Goal: Task Accomplishment & Management: Complete application form

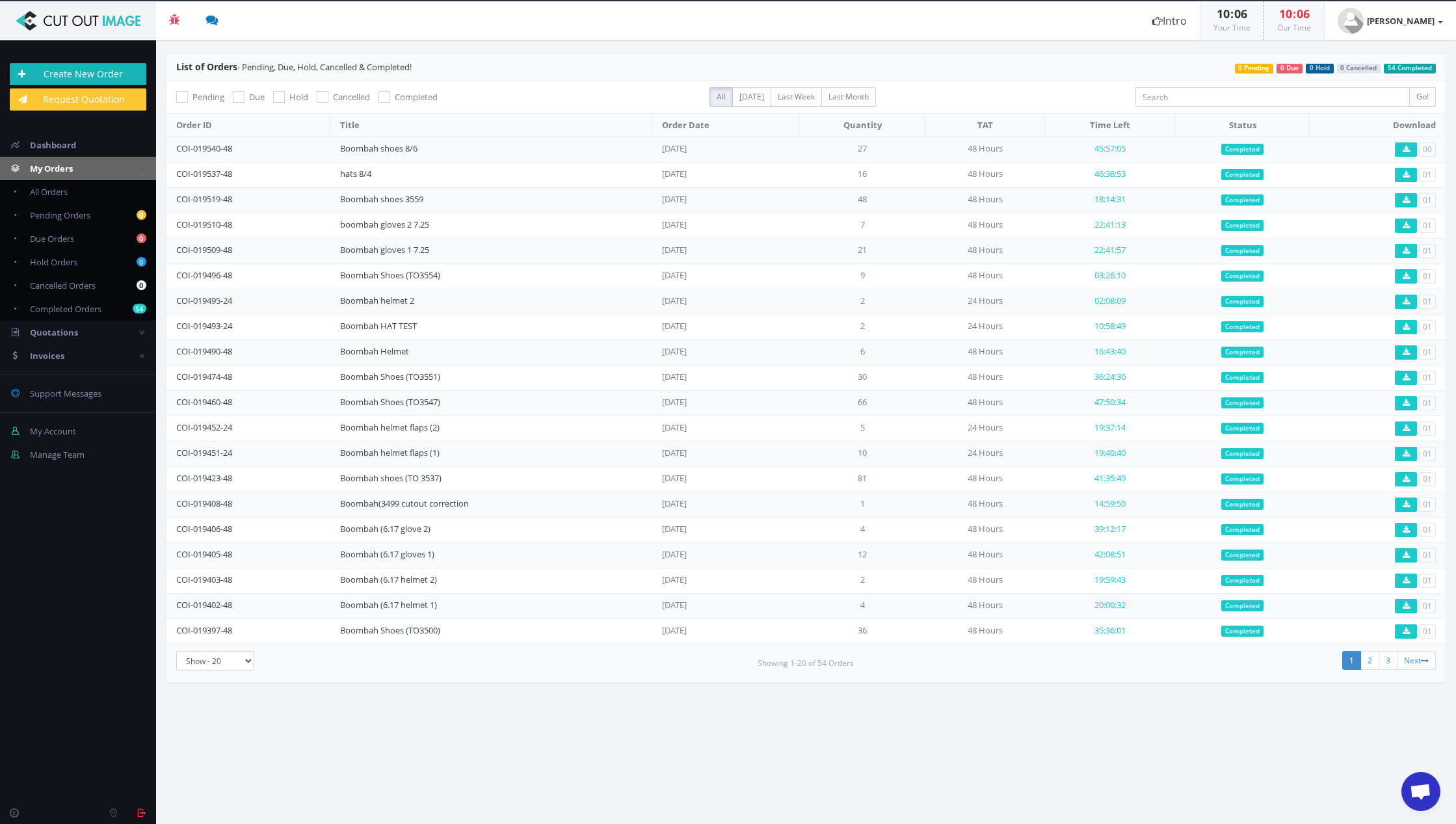
click at [116, 76] on link "Create New Order" at bounding box center [77, 74] width 136 height 22
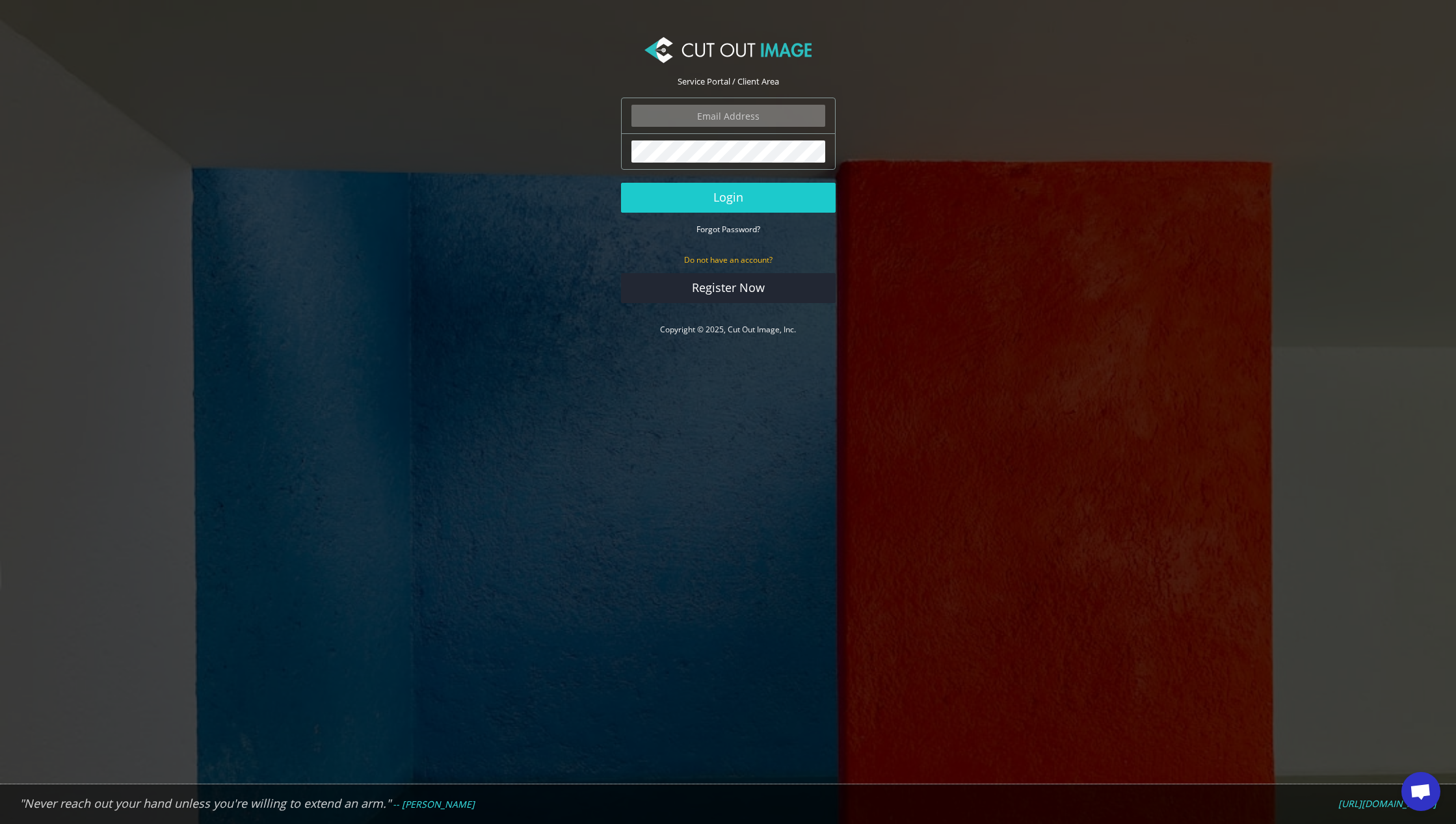
type input "ryan.alioto@boombah.com"
click at [728, 199] on button "Login" at bounding box center [728, 198] width 214 height 30
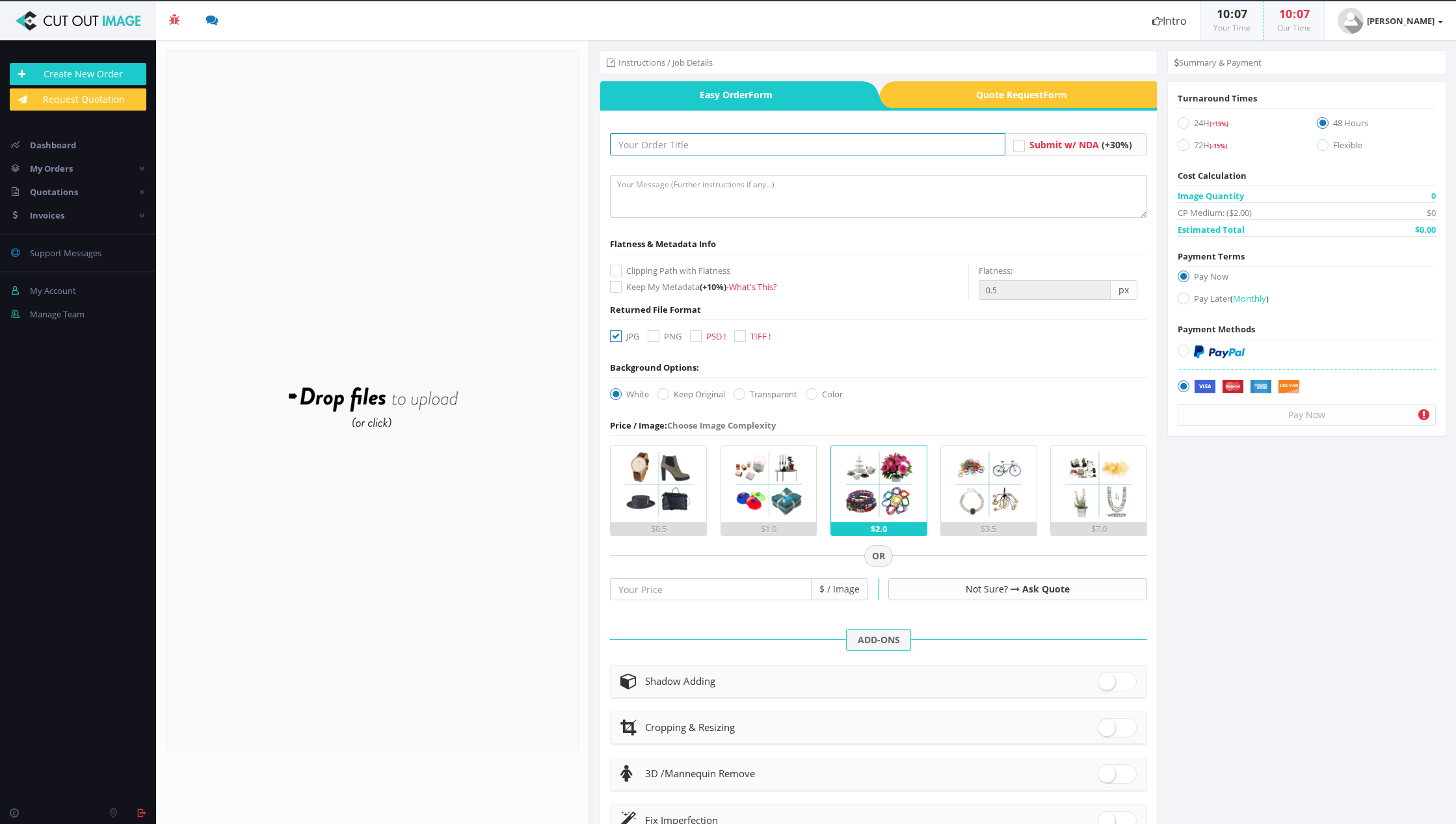
click at [727, 145] on input "text" at bounding box center [807, 144] width 395 height 22
type input "Boombah Shoes 8/12"
click at [699, 196] on textarea at bounding box center [878, 196] width 537 height 43
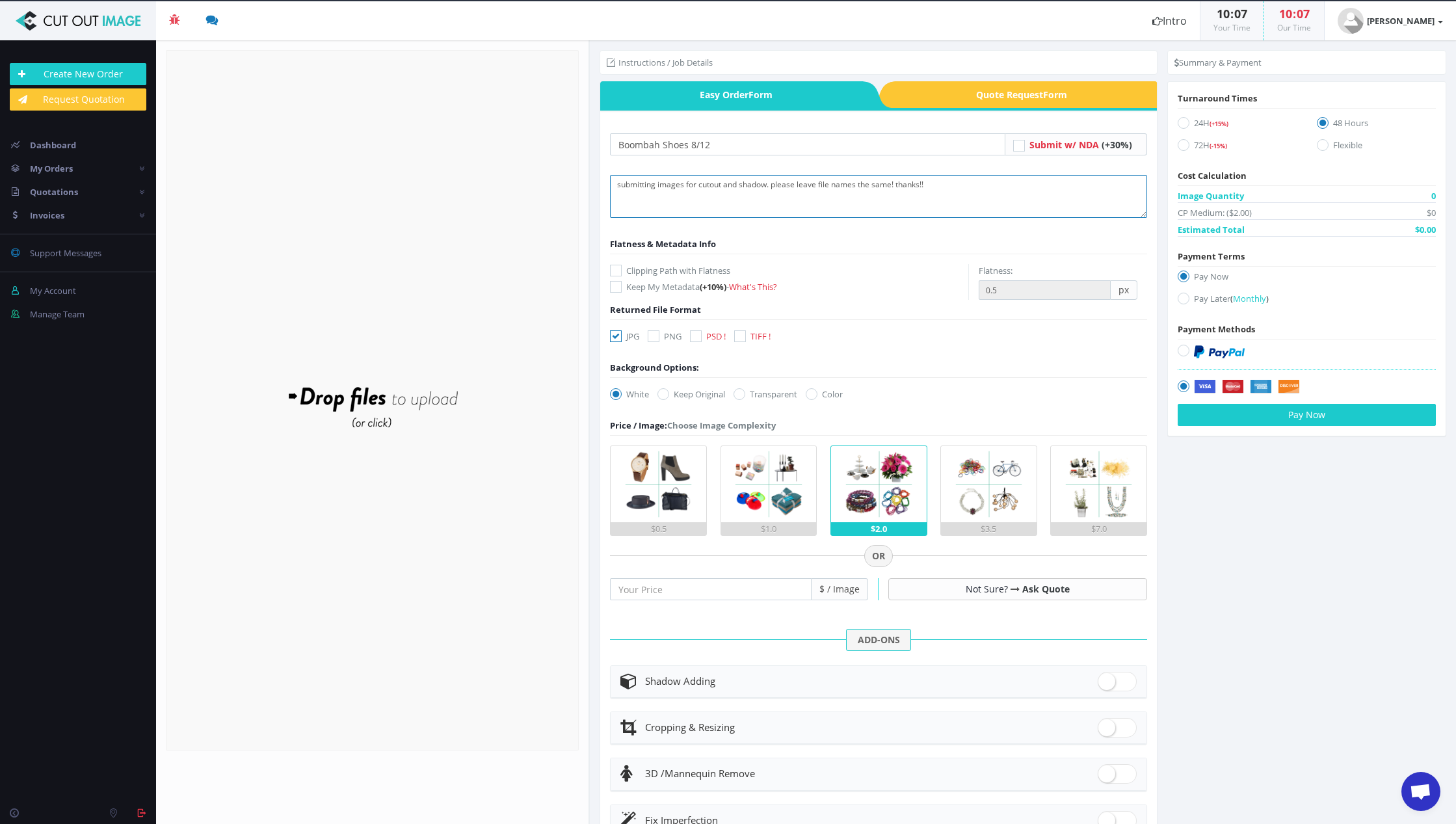
type textarea "submitting images for cutout and shadow. please leave file names the same! than…"
click at [606, 267] on div "Boombah Shoes 8/12 Submit w/ NDA px" at bounding box center [878, 531] width 557 height 842
click at [392, 393] on div "Drop files here to upload" at bounding box center [372, 400] width 278 height 80
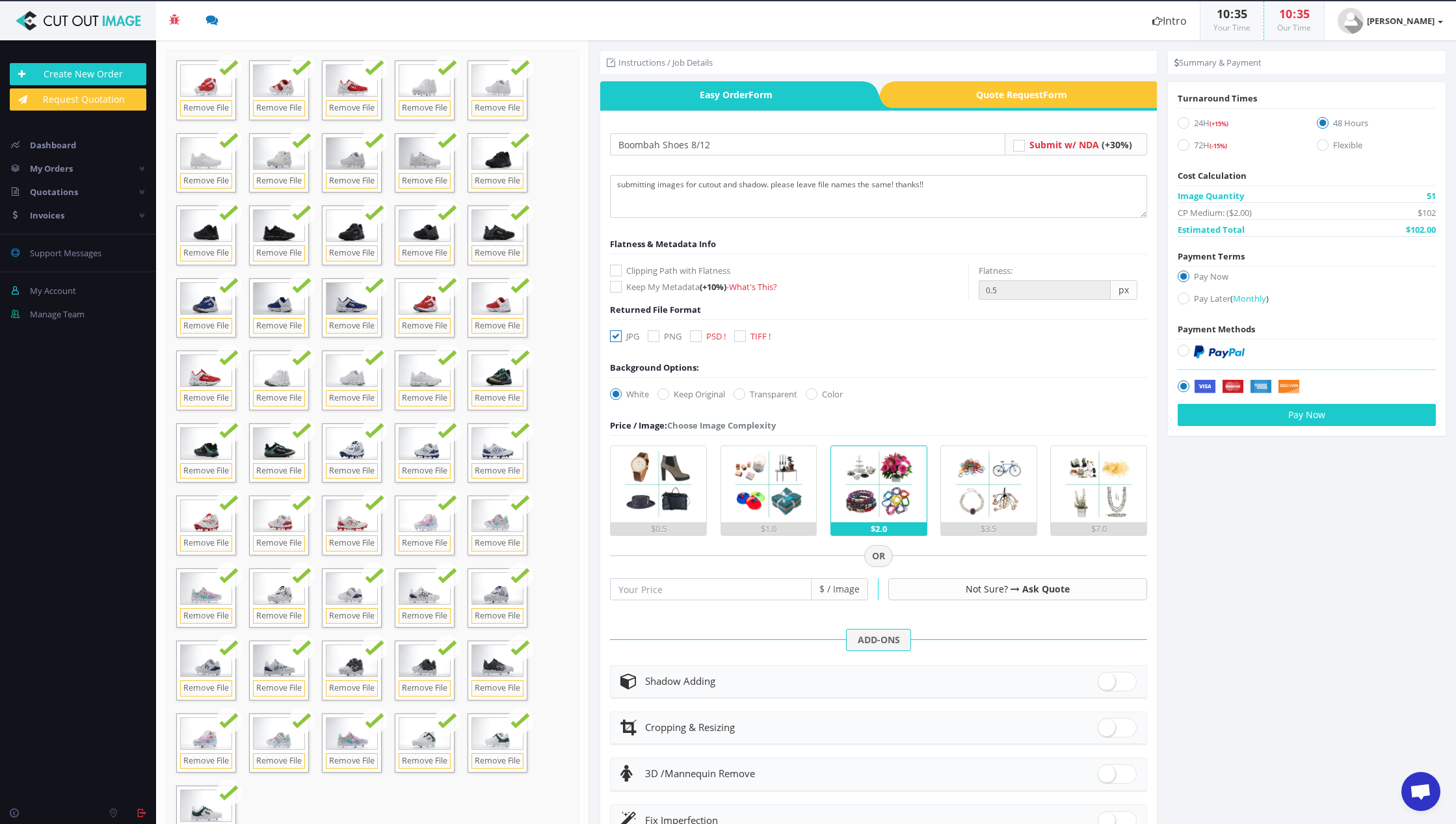
click at [621, 270] on icon at bounding box center [615, 270] width 12 height 12
click at [621, 270] on input "Clipping Path with Flatness" at bounding box center [617, 270] width 9 height 9
checkbox input "true"
click at [657, 337] on icon at bounding box center [653, 336] width 12 height 12
click at [657, 337] on input "PNG" at bounding box center [654, 336] width 9 height 9
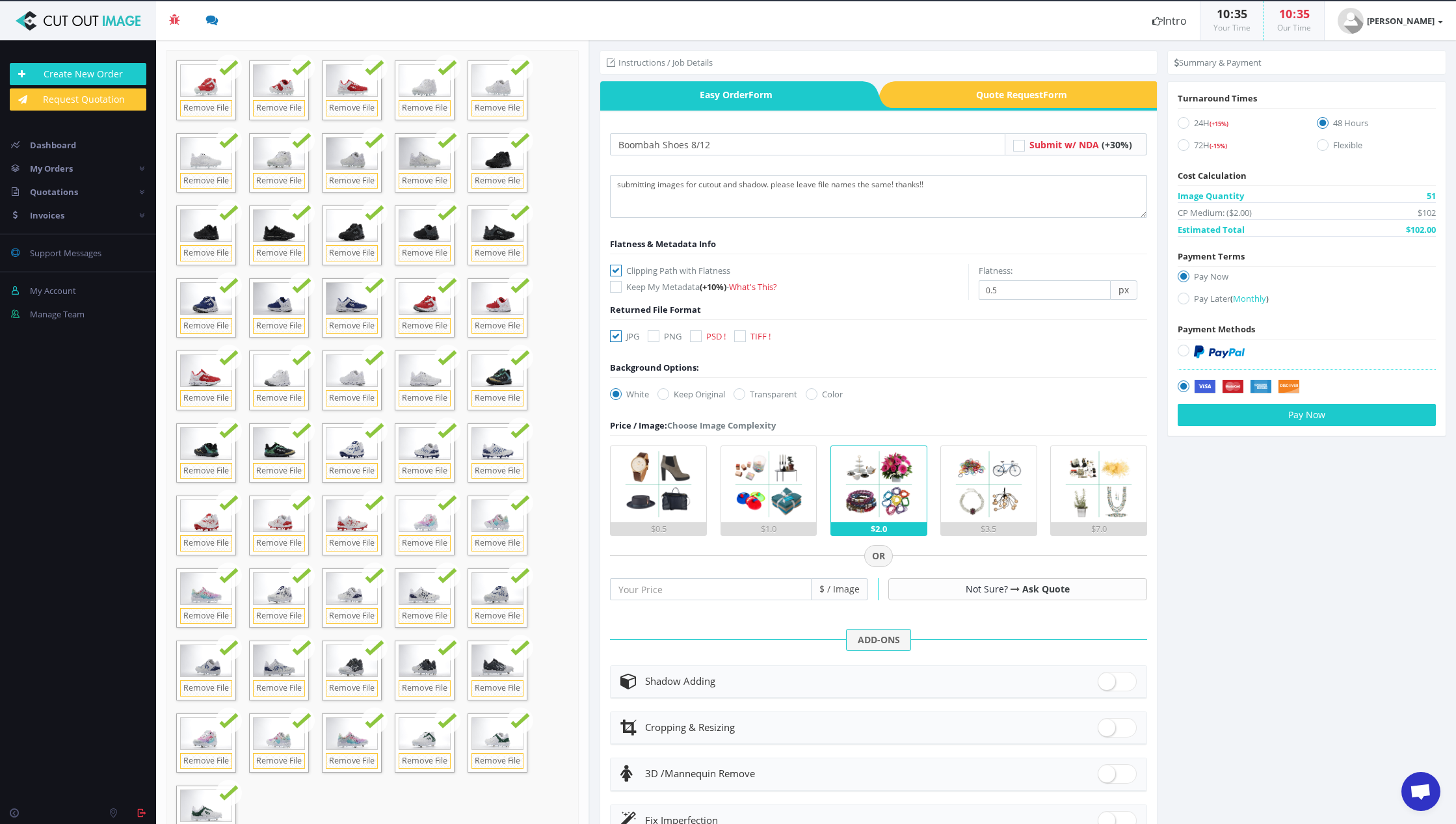
checkbox input "true"
click at [615, 334] on icon at bounding box center [615, 336] width 12 height 12
click at [615, 334] on input "JPG" at bounding box center [617, 336] width 9 height 9
checkbox input "false"
click at [736, 396] on icon at bounding box center [739, 394] width 12 height 12
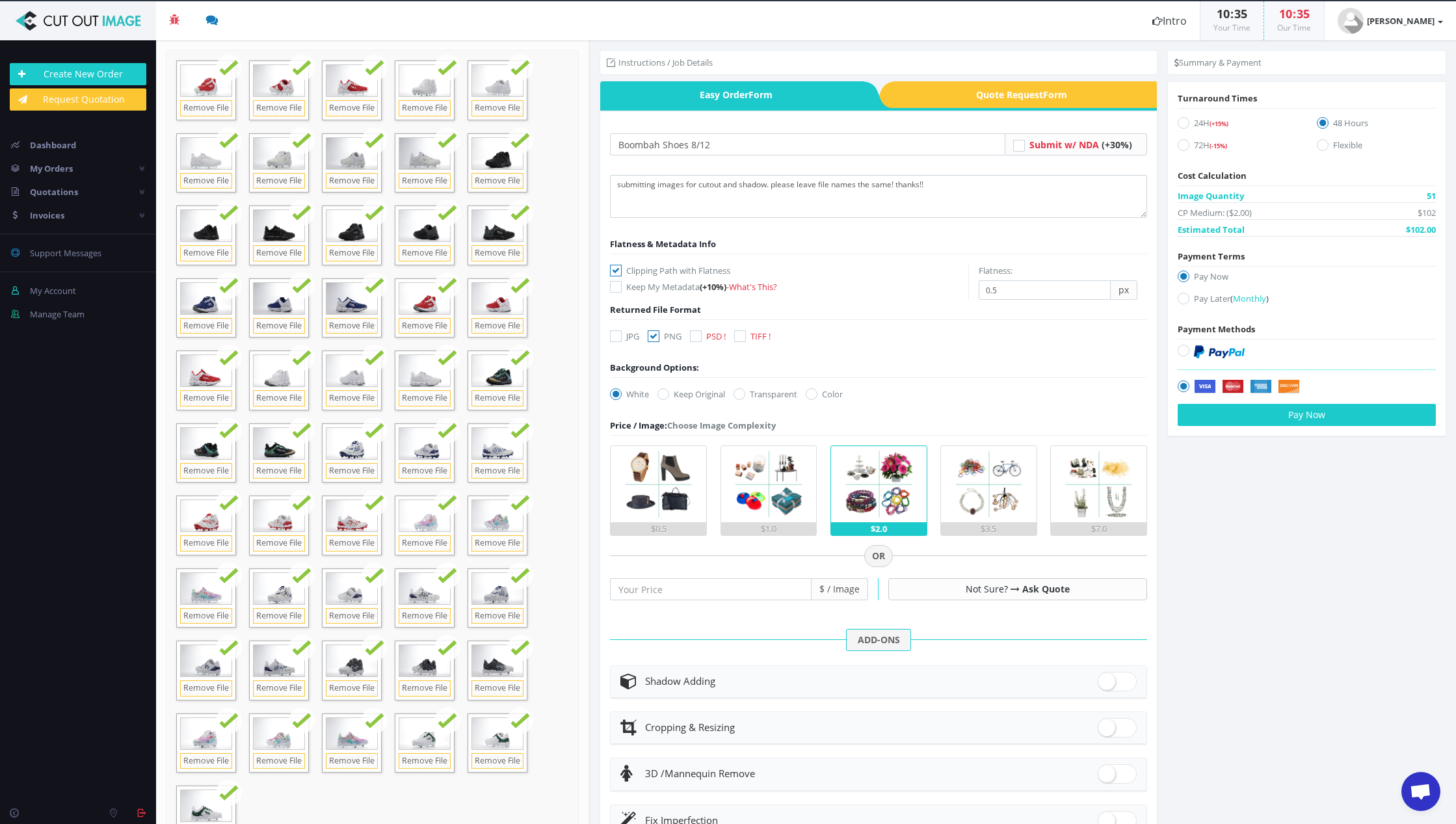
click at [736, 396] on input "Transparent" at bounding box center [740, 394] width 9 height 9
radio input "true"
click at [782, 529] on div "$1.0" at bounding box center [769, 529] width 95 height 13
click at [0, 0] on input "$1.0" at bounding box center [0, 0] width 0 height 0
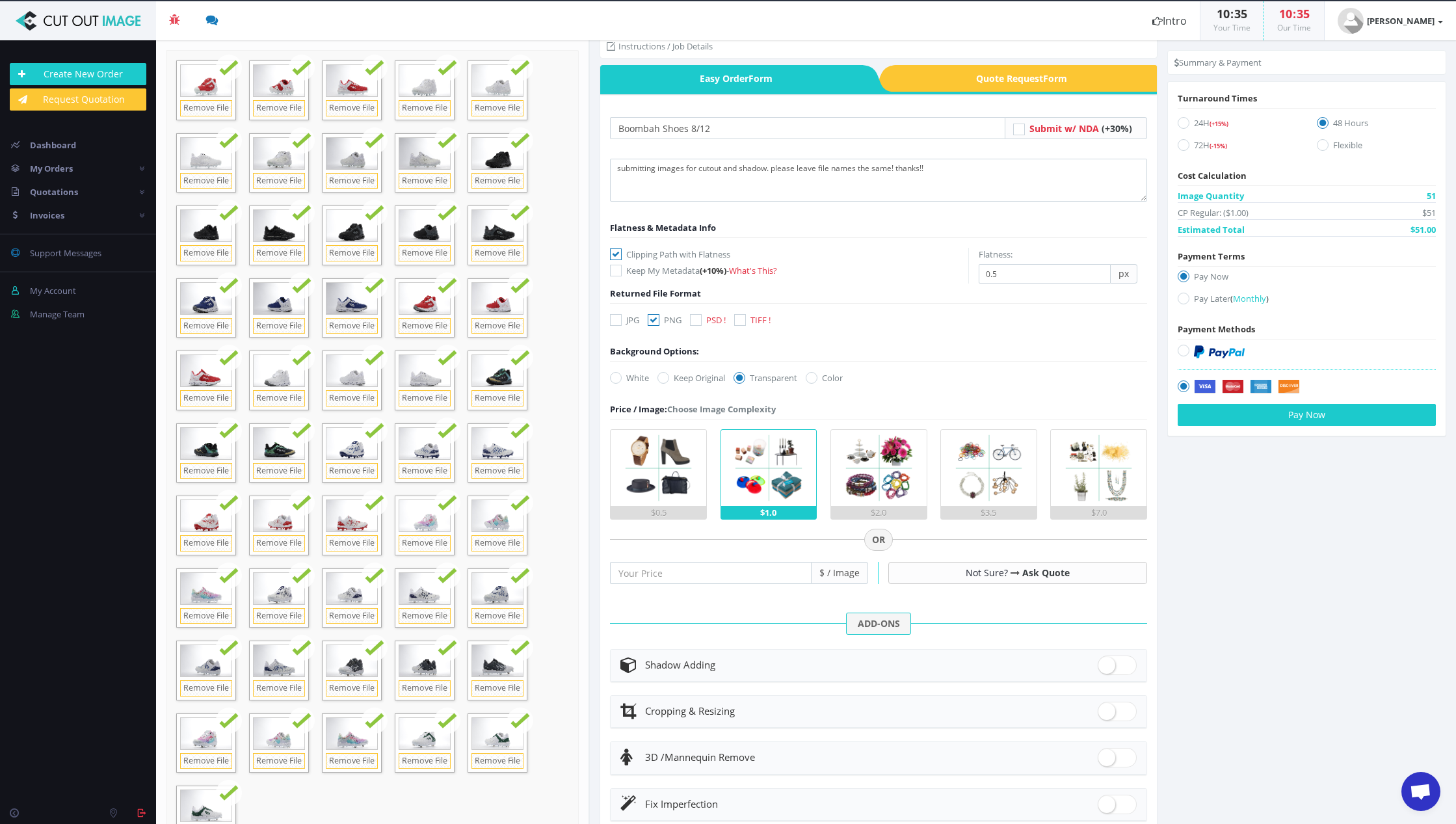
scroll to position [49, 0]
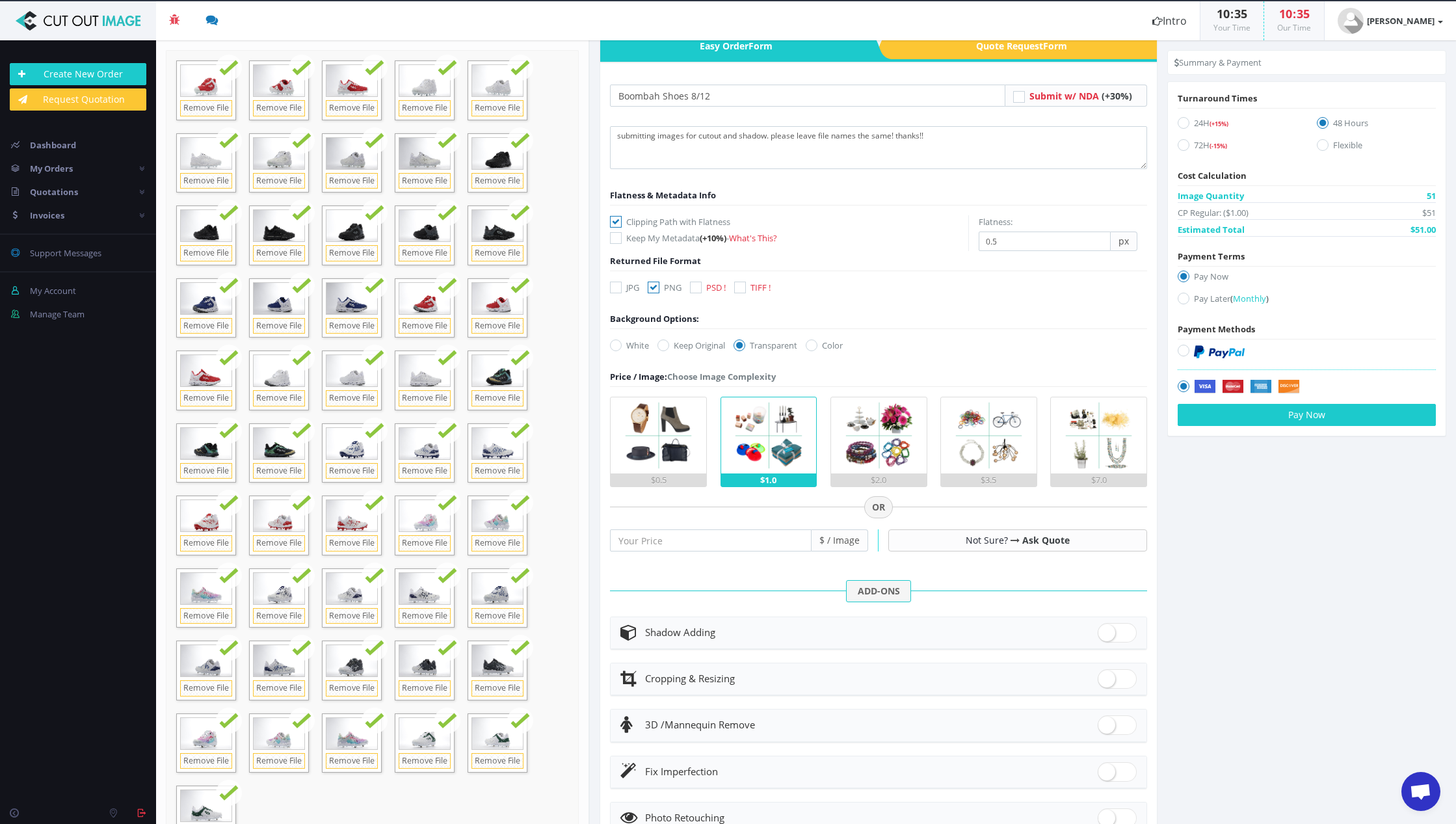
click at [1106, 629] on span at bounding box center [1117, 633] width 39 height 20
click at [1106, 629] on input "checkbox" at bounding box center [1102, 629] width 9 height 9
checkbox input "true"
radio input "true"
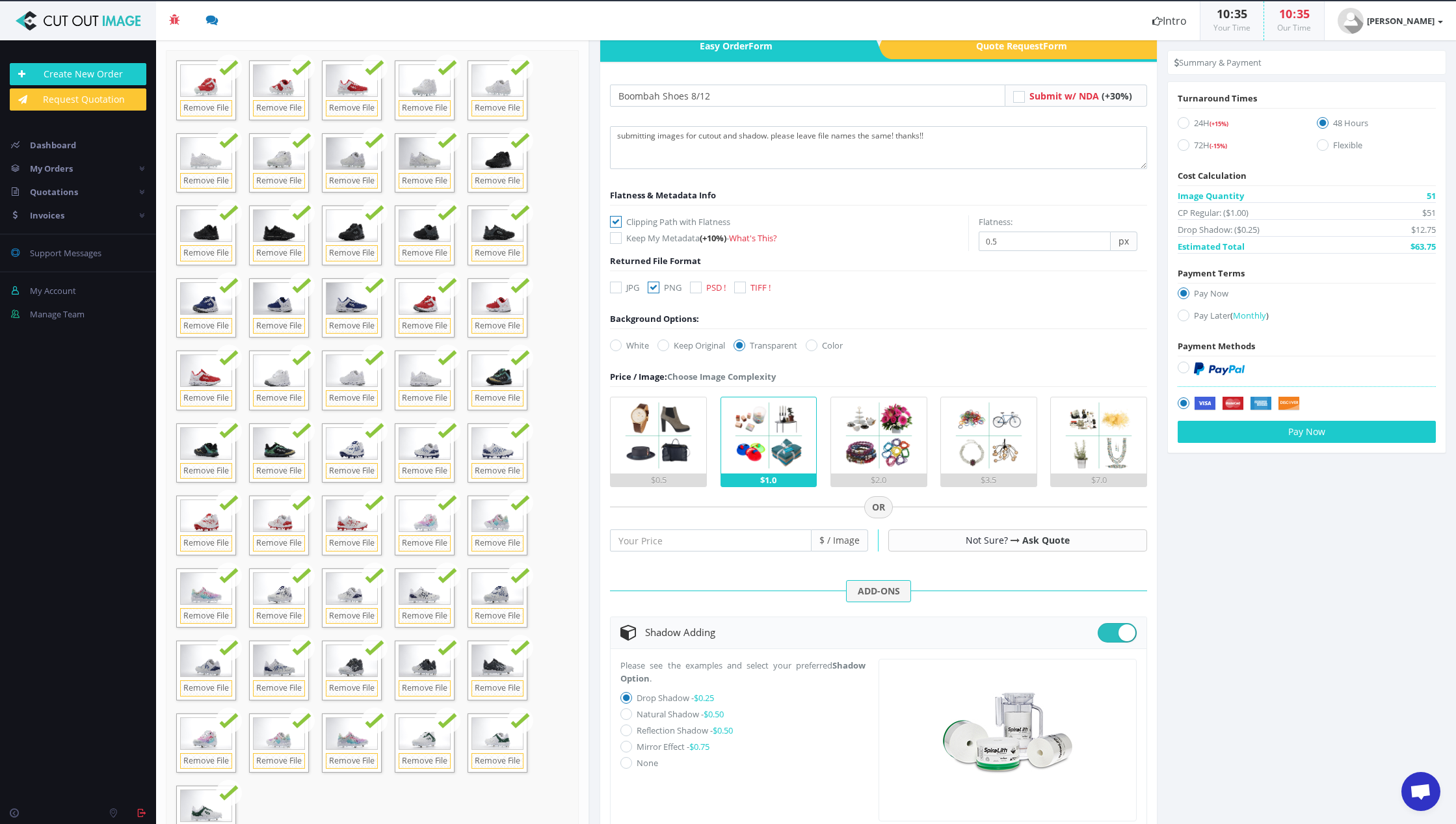
click at [627, 717] on icon at bounding box center [626, 714] width 12 height 12
click at [627, 717] on input "Natural Shadow - $0.50" at bounding box center [628, 715] width 9 height 9
radio input "true"
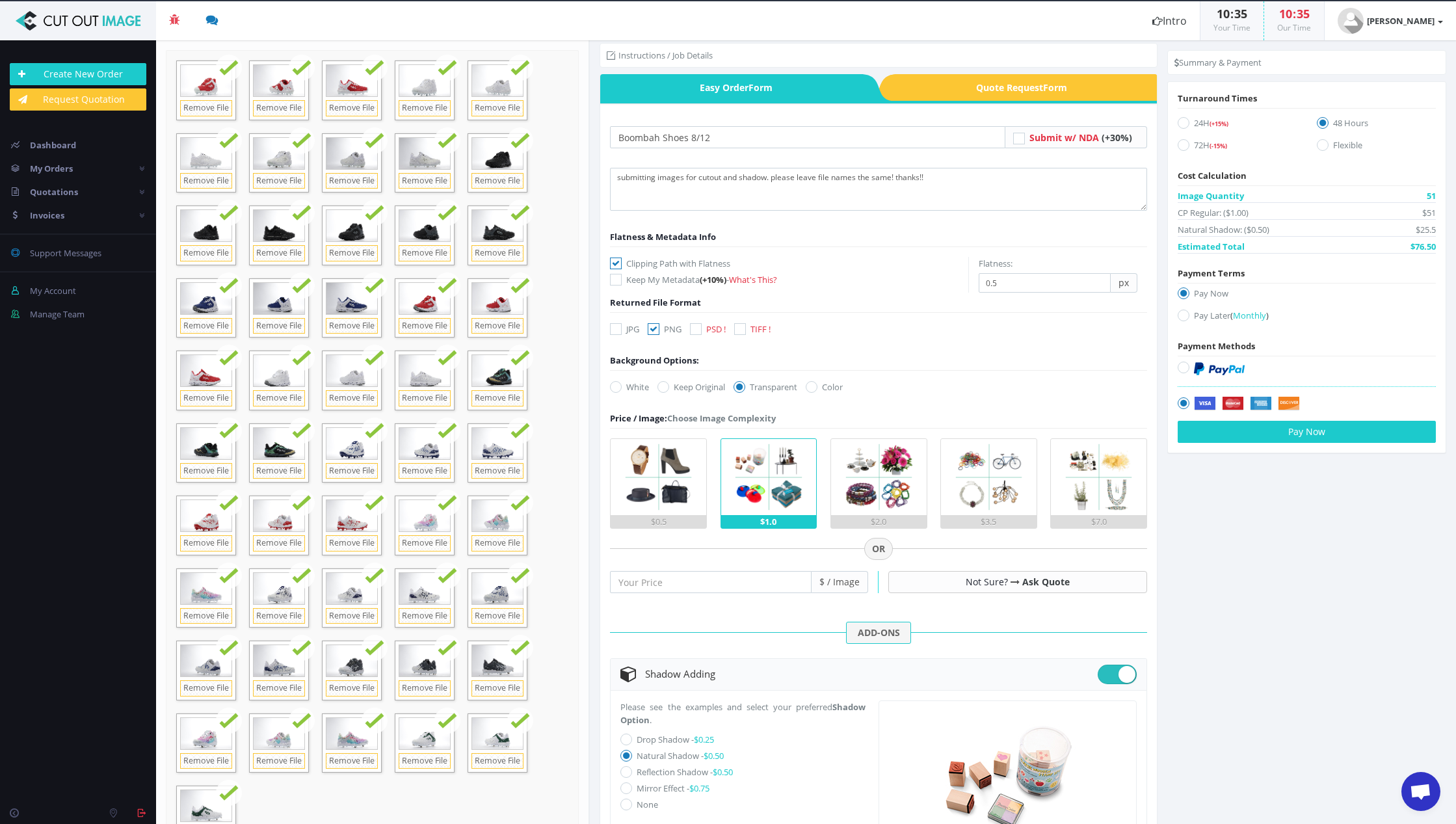
scroll to position [0, 0]
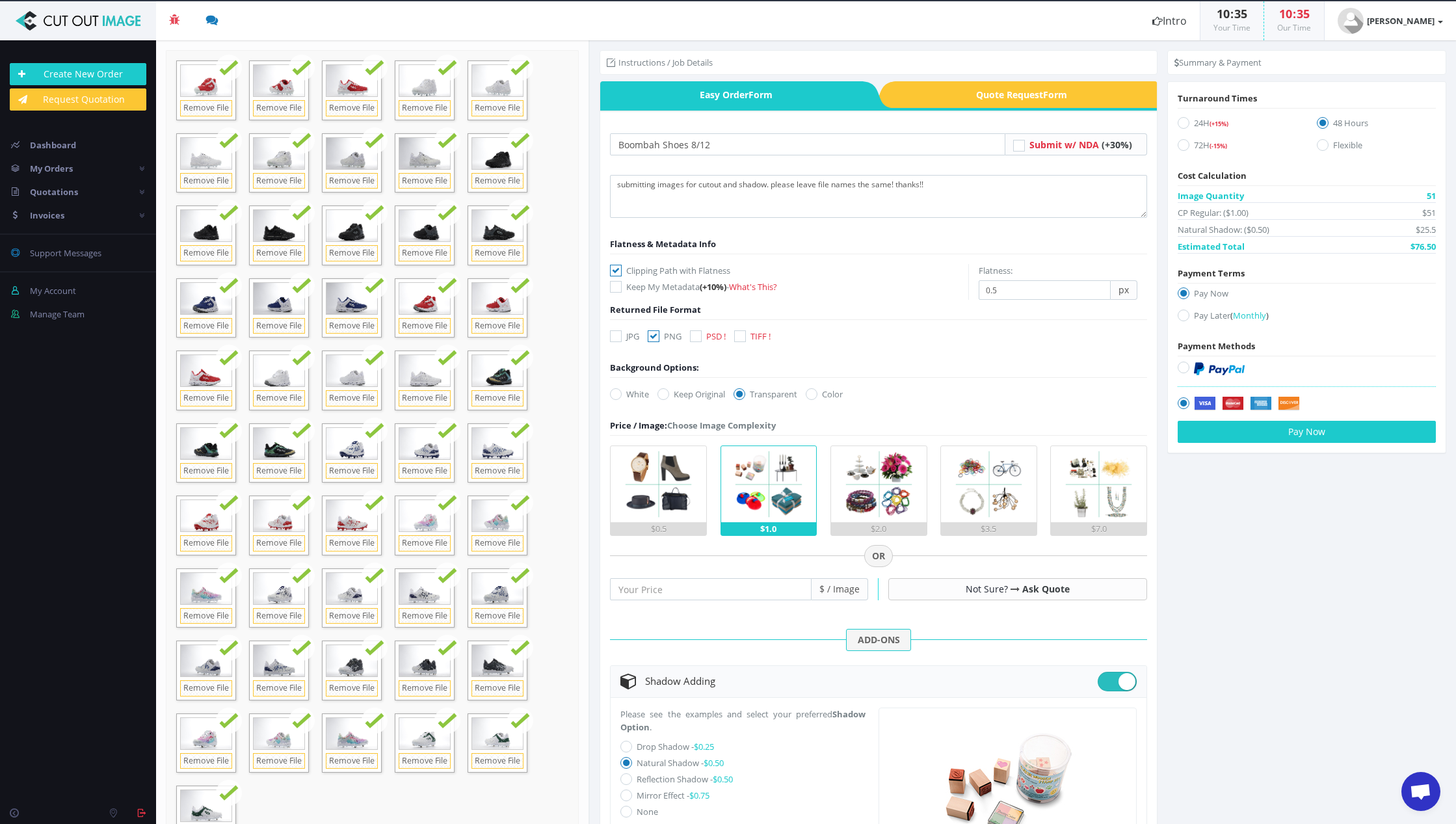
click at [1179, 319] on icon at bounding box center [1183, 315] width 12 height 12
click at [1180, 319] on input "Pay Later ( Monthly )" at bounding box center [1184, 315] width 9 height 9
radio input "true"
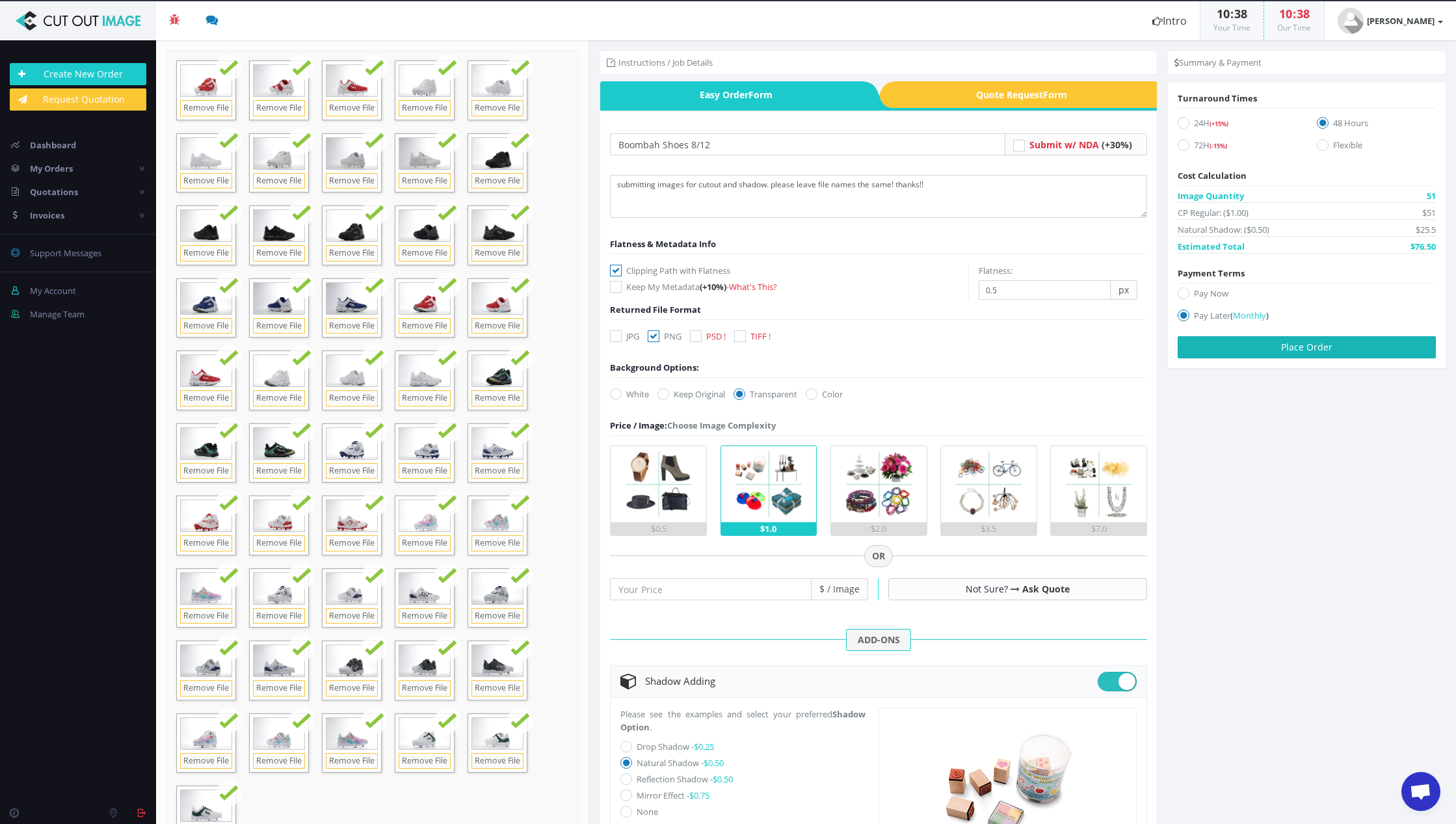
click at [1292, 347] on button "Place Order" at bounding box center [1306, 347] width 258 height 22
